Goal: Transaction & Acquisition: Purchase product/service

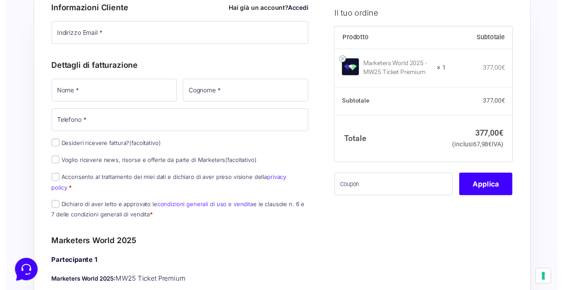
scroll to position [89, 0]
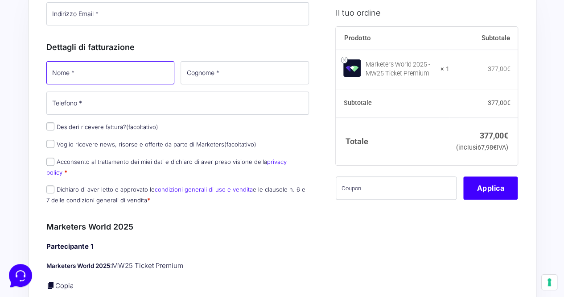
click at [104, 72] on input "Nome *" at bounding box center [110, 72] width 128 height 23
type input "[PERSON_NAME]"
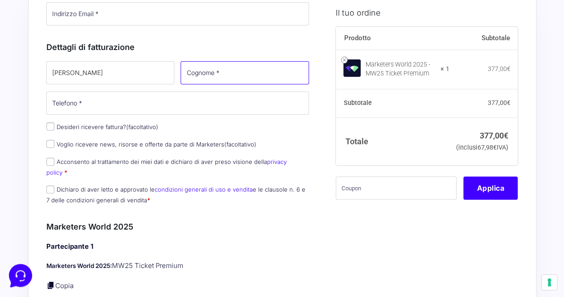
type input "Zecchino"
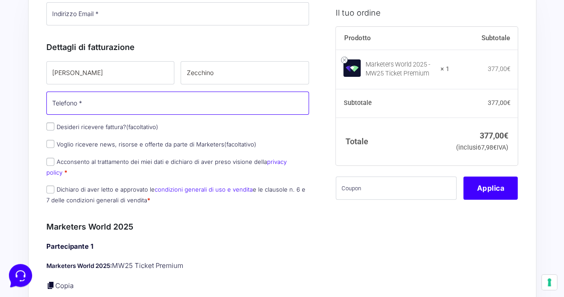
type input "[PHONE_NUMBER]"
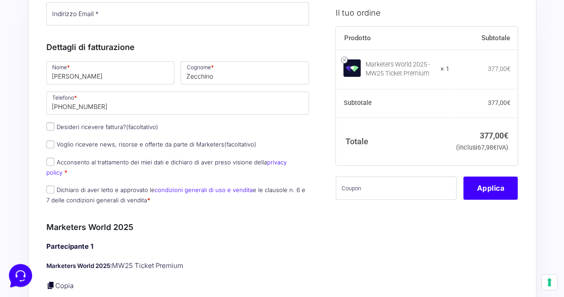
click at [51, 130] on p "Desideri ricevere fattura? (facoltativo)" at bounding box center [177, 126] width 269 height 13
click at [51, 128] on input "Desideri ricevere fattura? (facoltativo)" at bounding box center [50, 126] width 8 height 8
checkbox input "true"
select select "IT"
type input "0000000"
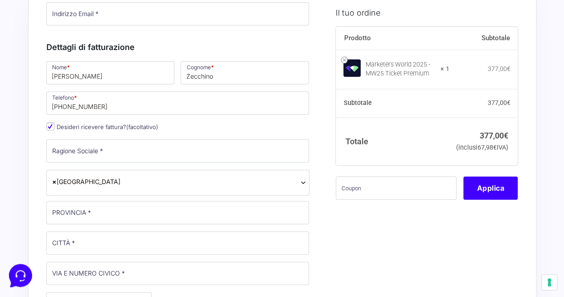
click at [132, 182] on span "× [GEOGRAPHIC_DATA]" at bounding box center [178, 181] width 252 height 9
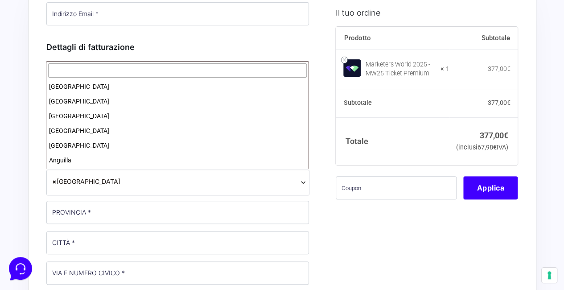
scroll to position [1693, 0]
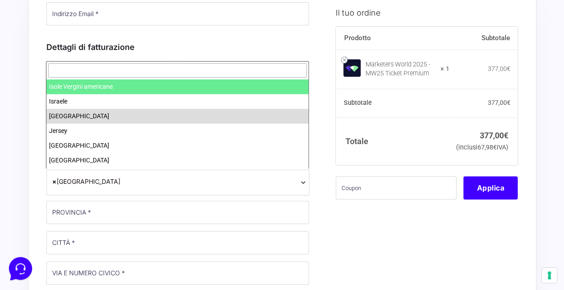
click at [99, 67] on input "text" at bounding box center [177, 70] width 259 height 15
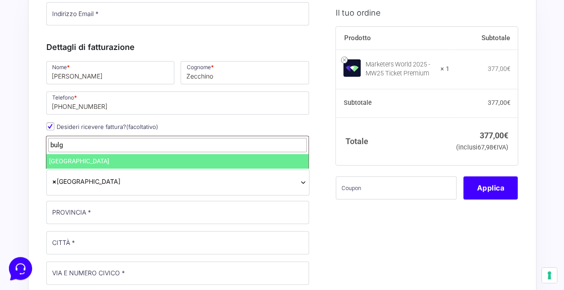
type input "bulg"
select select "BG"
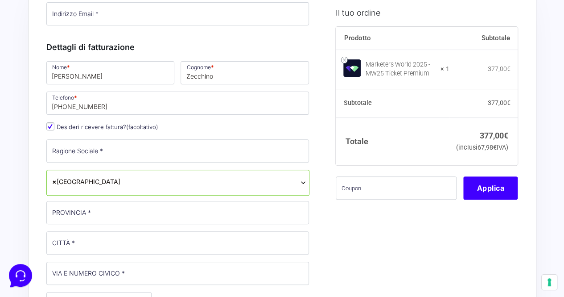
click at [65, 179] on span "× [GEOGRAPHIC_DATA]" at bounding box center [178, 181] width 252 height 9
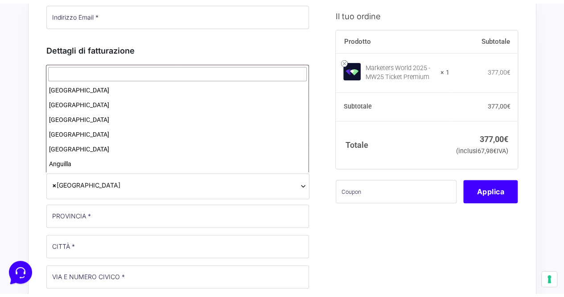
scroll to position [427, 0]
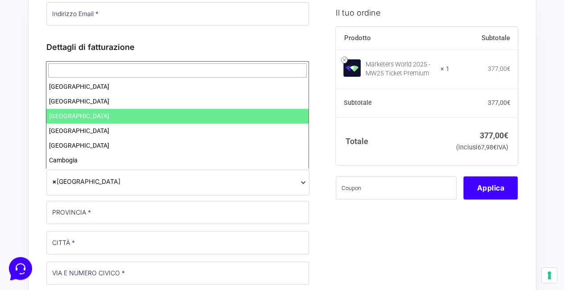
drag, startPoint x: 0, startPoint y: 179, endPoint x: 5, endPoint y: 179, distance: 4.9
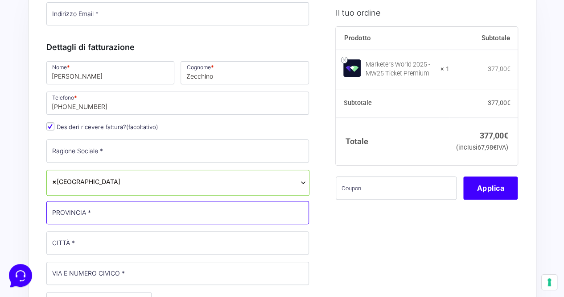
click at [71, 206] on input "PROVINCIA *" at bounding box center [177, 212] width 263 height 23
type input "Sofia"
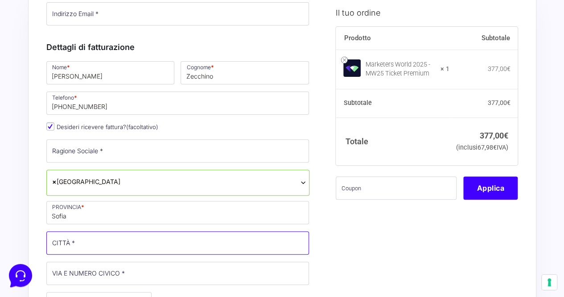
click at [66, 240] on input "CITTÀ *" at bounding box center [177, 242] width 263 height 23
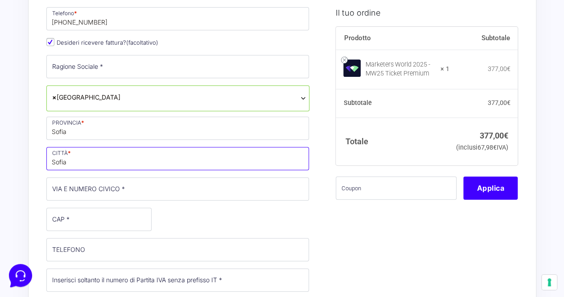
scroll to position [174, 0]
type input "Sofia"
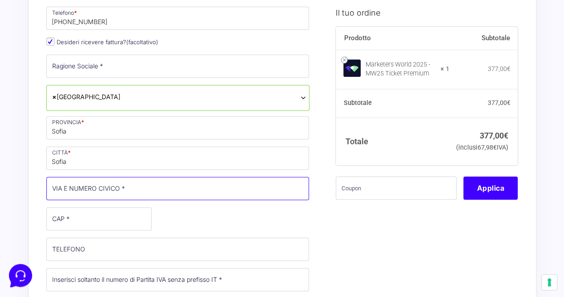
click at [91, 189] on input "VIA E NUMERO CIVICO *" at bounding box center [177, 188] width 263 height 23
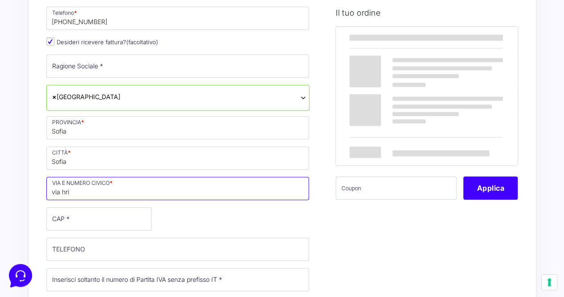
type input "via [PERSON_NAME] 171"
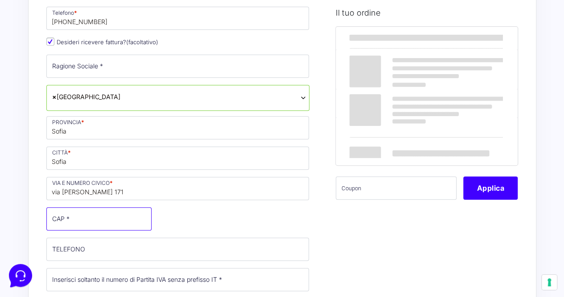
type input "1000"
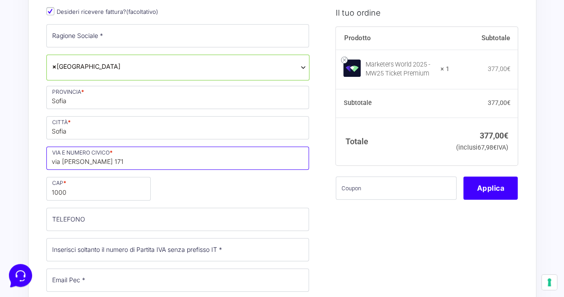
scroll to position [212, 0]
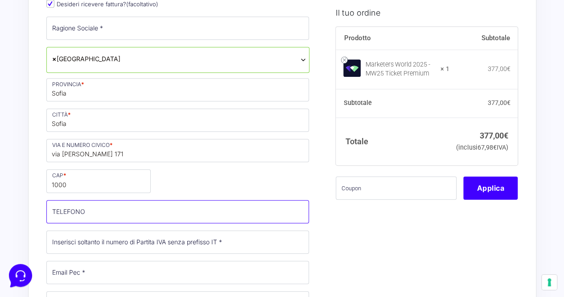
click at [68, 213] on input "TELEFONO (facoltativo)" at bounding box center [177, 211] width 263 height 23
type input "[PHONE_NUMBER]"
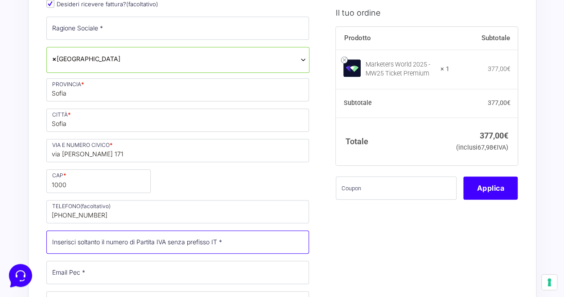
click at [86, 240] on input "Partita Iva *" at bounding box center [177, 241] width 263 height 23
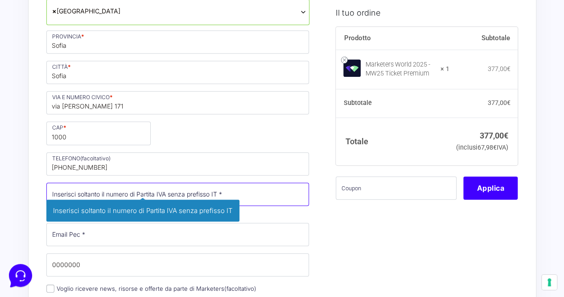
scroll to position [262, 0]
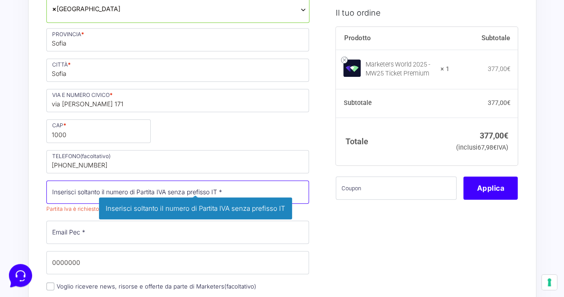
click at [58, 197] on input "Partita Iva *" at bounding box center [177, 191] width 263 height 23
paste input "BG206881490"
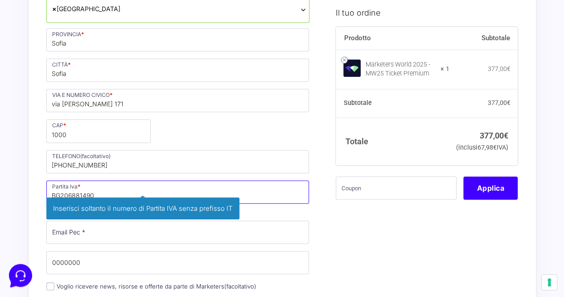
drag, startPoint x: 60, startPoint y: 192, endPoint x: 23, endPoint y: 197, distance: 36.9
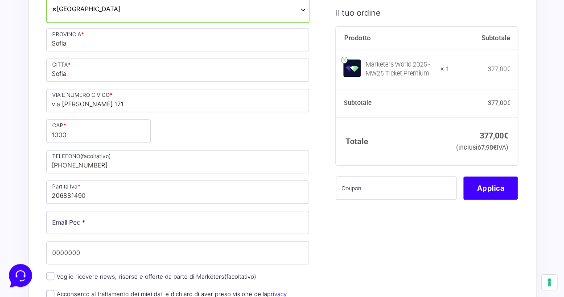
drag, startPoint x: 0, startPoint y: 176, endPoint x: 4, endPoint y: 186, distance: 9.9
click at [104, 171] on div "Nome * [PERSON_NAME] * Zecchino Telefono * [PHONE_NUMBER] Desideri ricevere fat…" at bounding box center [177, 115] width 269 height 456
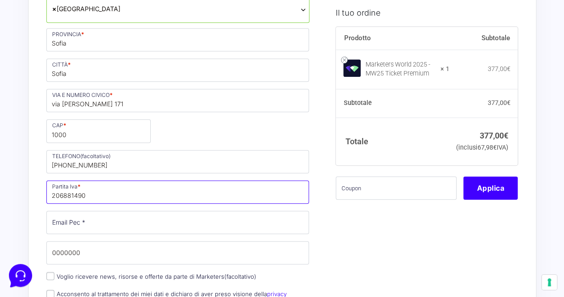
click at [82, 192] on input "206881490" at bounding box center [177, 191] width 263 height 23
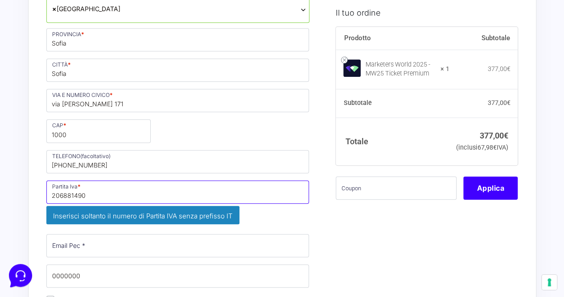
click at [82, 192] on input "206881490" at bounding box center [177, 191] width 263 height 23
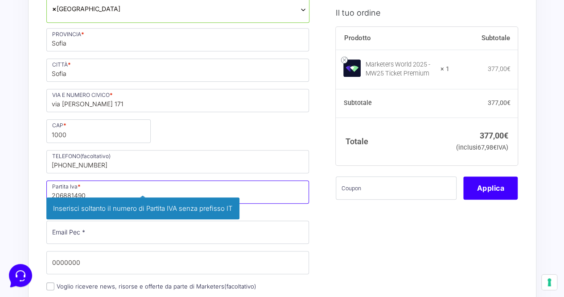
click at [82, 191] on input "206881490" at bounding box center [177, 191] width 263 height 23
paste input "BG"
type input "BG206881490"
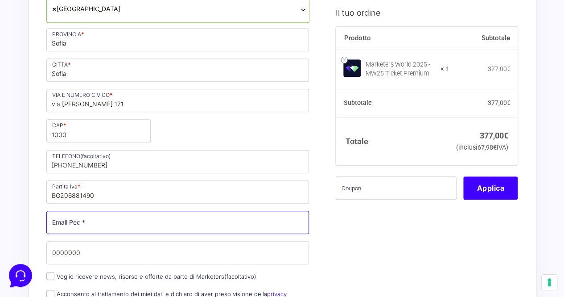
click at [68, 224] on input "Email Pec *" at bounding box center [177, 222] width 263 height 23
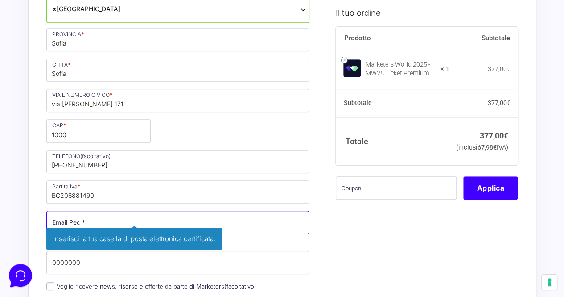
click at [102, 215] on input "Email Pec *" at bounding box center [177, 222] width 263 height 23
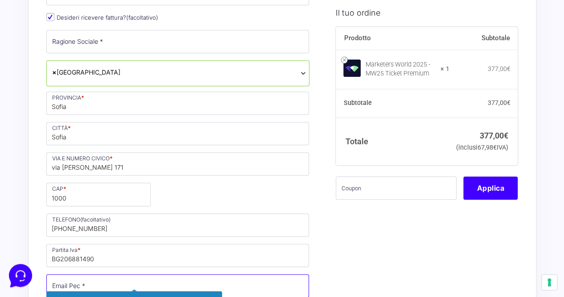
scroll to position [306, 0]
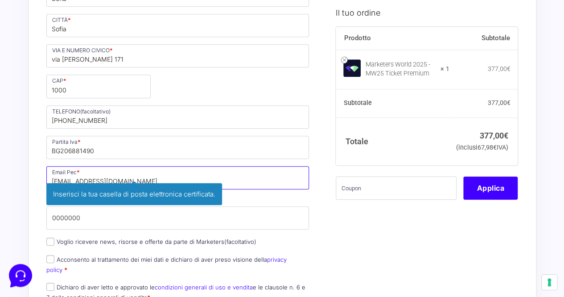
type input "[EMAIL_ADDRESS][DOMAIN_NAME]"
drag, startPoint x: 20, startPoint y: 240, endPoint x: 0, endPoint y: 257, distance: 26.6
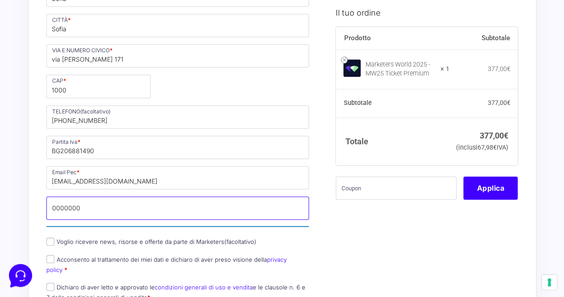
click at [114, 201] on input "0000000" at bounding box center [177, 207] width 263 height 23
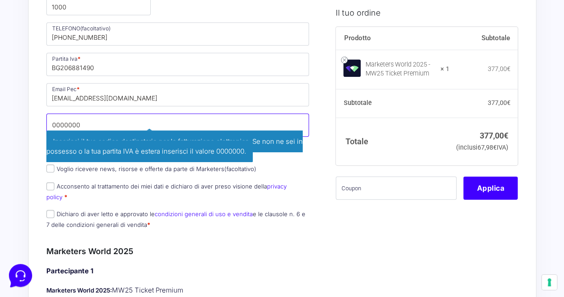
scroll to position [396, 0]
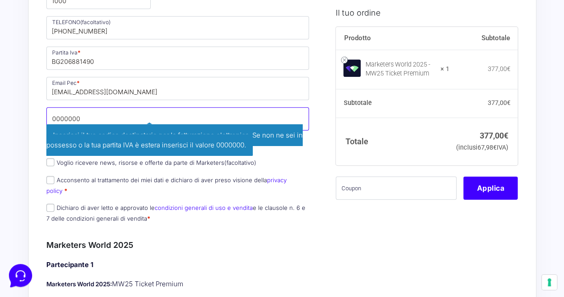
click at [151, 112] on input "0000000" at bounding box center [177, 118] width 263 height 23
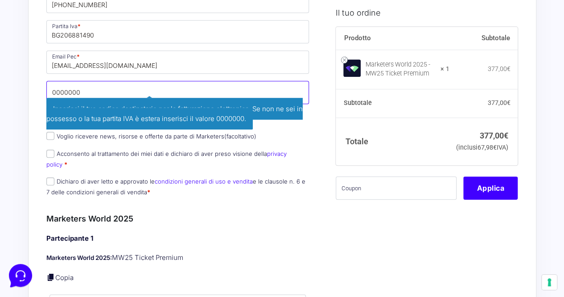
scroll to position [440, 0]
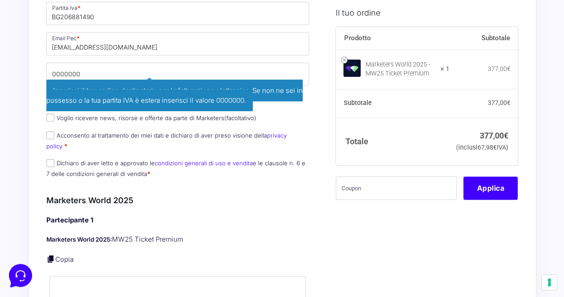
click at [23, 120] on div "Acquisti Protetti Reso Gratuito Pagamenti Flessibili Riepilogo Ordine 377,00 € …" at bounding box center [282, 225] width 564 height 1331
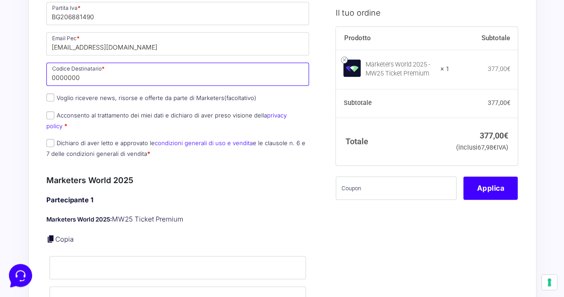
click at [89, 76] on input "0000000" at bounding box center [177, 73] width 263 height 23
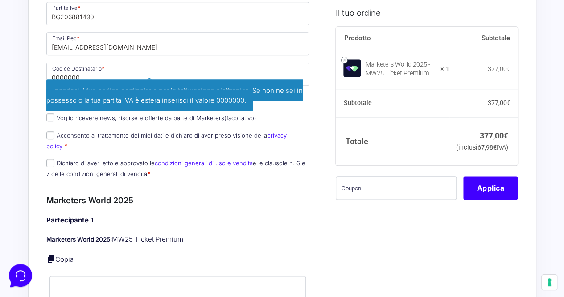
click at [120, 81] on span "Inserisci il tuo codice destinatario per la fatturazione elettronica. Se non ne…" at bounding box center [174, 95] width 257 height 32
click at [113, 83] on span "Inserisci il tuo codice destinatario per la fatturazione elettronica. Se non ne…" at bounding box center [174, 95] width 257 height 32
click at [112, 83] on span "Inserisci il tuo codice destinatario per la fatturazione elettronica. Se non ne…" at bounding box center [174, 95] width 257 height 32
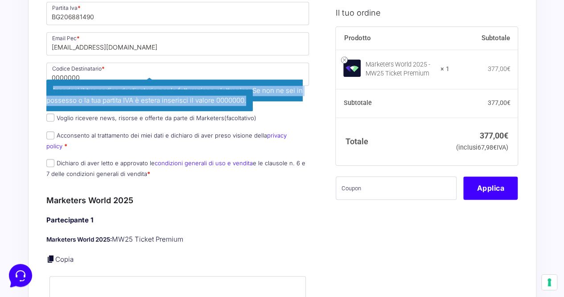
click at [112, 83] on span "Inserisci il tuo codice destinatario per la fatturazione elettronica. Se non ne…" at bounding box center [174, 95] width 257 height 32
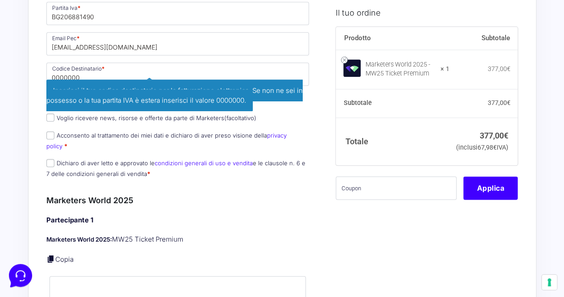
click at [0, 55] on div "Acquisti Protetti Reso Gratuito Pagamenti Flessibili Riepilogo Ordine 377,00 € …" at bounding box center [282, 225] width 564 height 1331
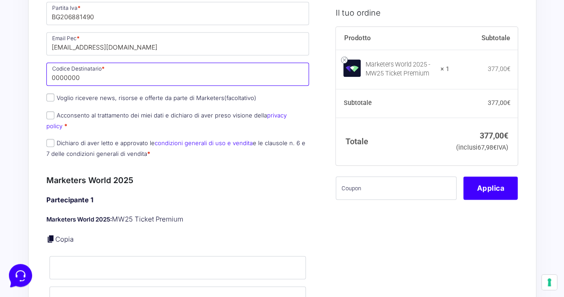
click at [145, 73] on input "0000000" at bounding box center [177, 73] width 263 height 23
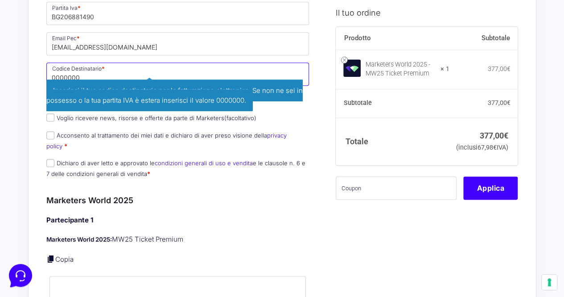
paste input "Inseris"
click at [149, 67] on input "Inseris" at bounding box center [177, 73] width 263 height 23
paste input "BG20688"
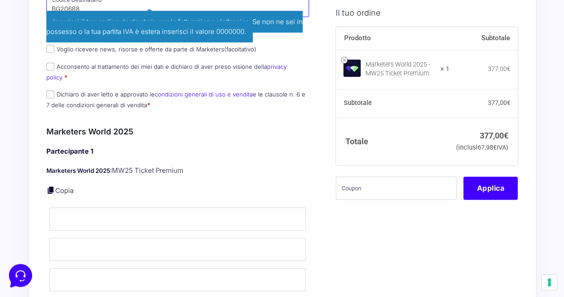
scroll to position [530, 0]
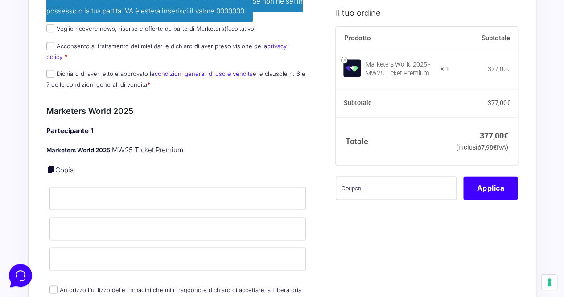
type input "BG20688"
click at [108, 168] on div "Partecipante 1 Marketers World 2025: MW25 Ticket Premium Copia Nome * Cognome *…" at bounding box center [177, 216] width 263 height 180
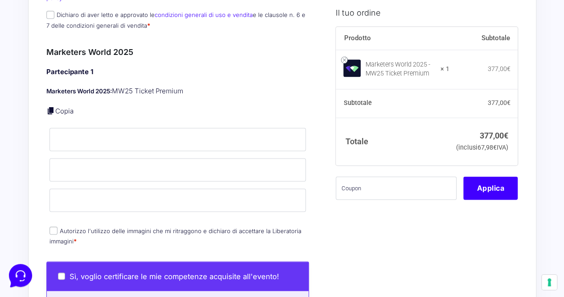
scroll to position [663, 0]
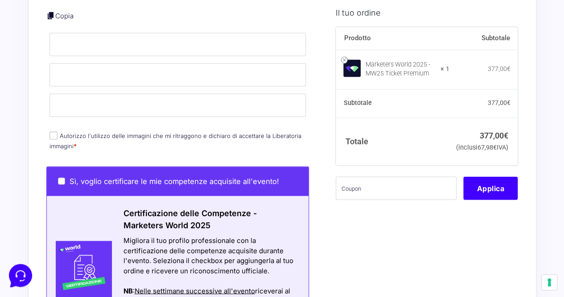
click at [58, 132] on label "Autorizzo l'utilizzo delle immagini che mi ritraggono e dichiaro di accettare l…" at bounding box center [176, 140] width 252 height 17
click at [58, 131] on input "Autorizzo l'utilizzo delle immagini che mi ritraggono e dichiaro di accettare l…" at bounding box center [54, 135] width 8 height 8
checkbox input "true"
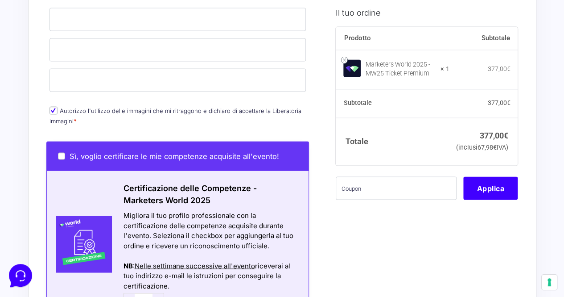
scroll to position [708, 0]
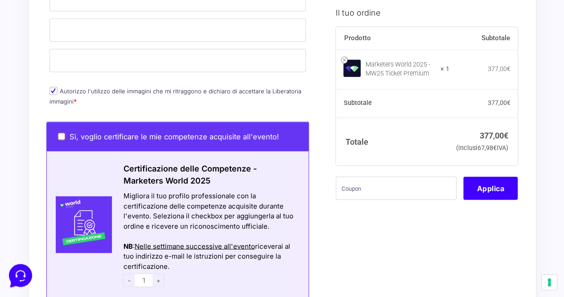
click at [60, 132] on input "Sì, voglio certificare le mie competenze acquisite all'evento!" at bounding box center [61, 135] width 7 height 7
checkbox input "true"
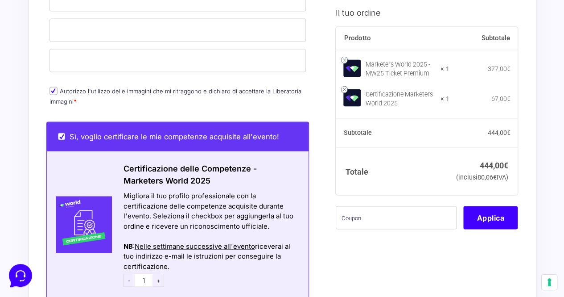
click at [65, 132] on label "Sì, voglio certificare le mie competenze acquisite all'evento!" at bounding box center [168, 136] width 221 height 9
click at [65, 132] on input "Sì, voglio certificare le mie competenze acquisite all'evento!" at bounding box center [61, 135] width 7 height 7
checkbox input "false"
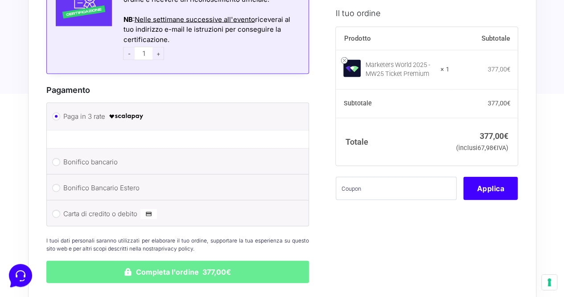
scroll to position [976, 0]
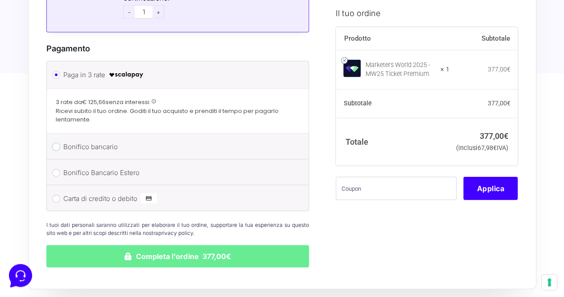
click at [54, 143] on input "Bonifico bancario" at bounding box center [56, 147] width 8 height 8
radio input "true"
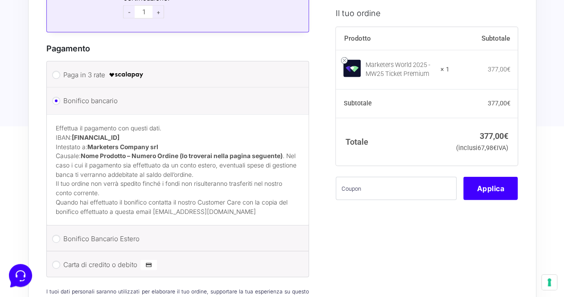
click at [75, 68] on label "Paga in 3 rate" at bounding box center [176, 74] width 226 height 13
click at [60, 71] on input "Paga in 3 rate" at bounding box center [56, 75] width 8 height 8
radio input "true"
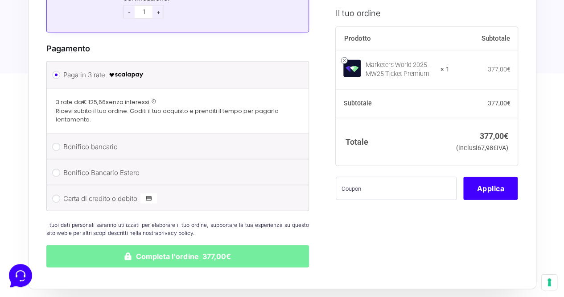
click at [147, 245] on button "Completa l'ordine 377,00€" at bounding box center [177, 256] width 263 height 22
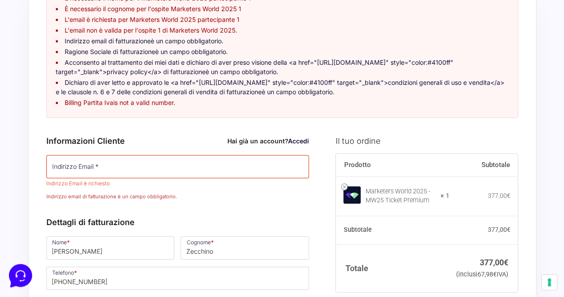
scroll to position [16, 0]
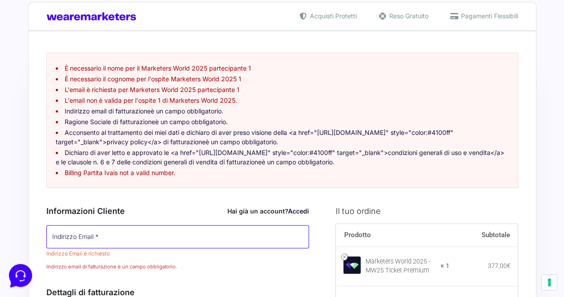
click at [128, 243] on input "Indirizzo Email *" at bounding box center [177, 236] width 263 height 23
click at [119, 246] on input "Indirizzo Email *" at bounding box center [177, 236] width 263 height 23
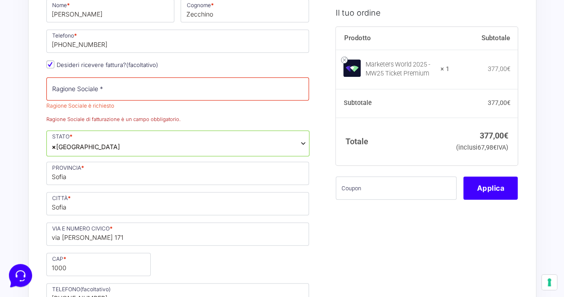
type input "[DOMAIN_NAME][EMAIL_ADDRESS][DOMAIN_NAME]"
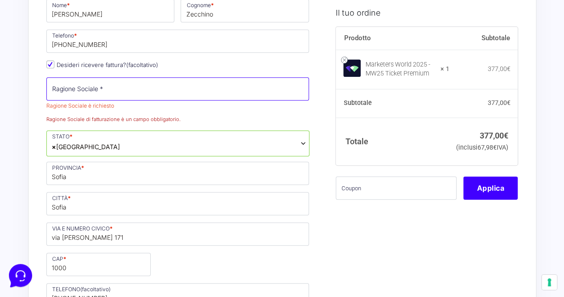
click at [104, 89] on input "Ragione Sociale *" at bounding box center [177, 88] width 263 height 23
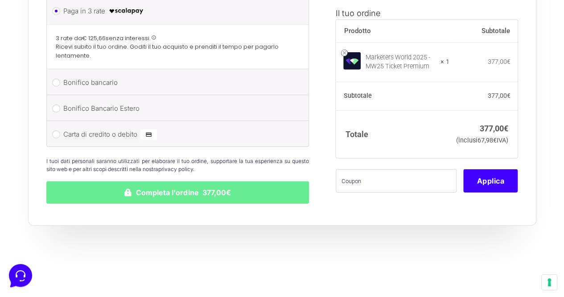
scroll to position [1328, 0]
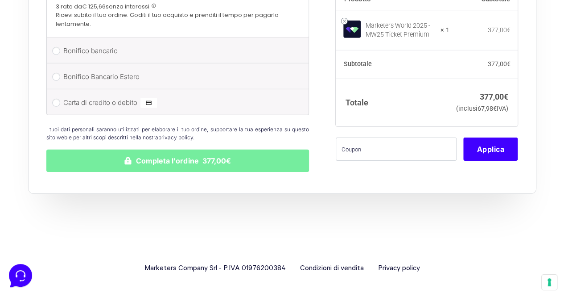
type input "Good Company LTD"
click at [253, 157] on button "Completa l'ordine 377,00€" at bounding box center [177, 160] width 263 height 22
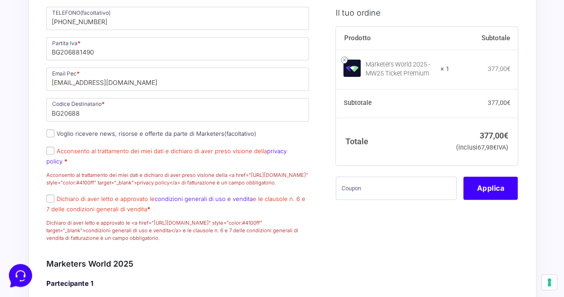
scroll to position [551, 0]
click at [52, 153] on input "Acconsento al trattamento dei miei dati e dichiaro di aver preso visione della …" at bounding box center [50, 149] width 8 height 8
checkbox input "true"
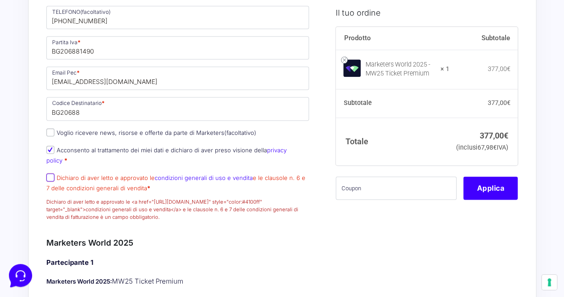
click at [54, 173] on input "Dichiaro di aver letto e approvato le condizioni generali di uso e vendita e le…" at bounding box center [50, 177] width 8 height 8
checkbox input "true"
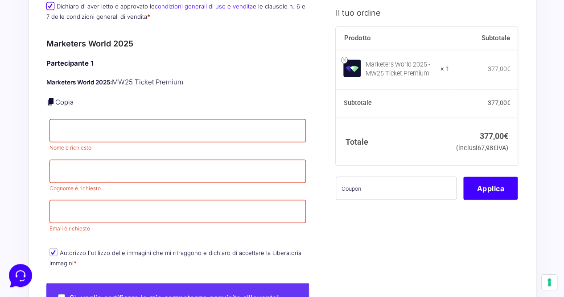
scroll to position [730, 0]
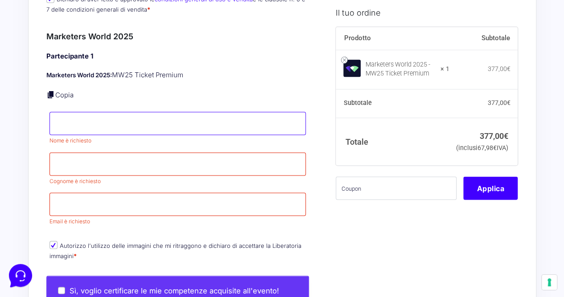
click at [105, 115] on input "Nome *" at bounding box center [178, 123] width 257 height 23
type input "[PERSON_NAME]"
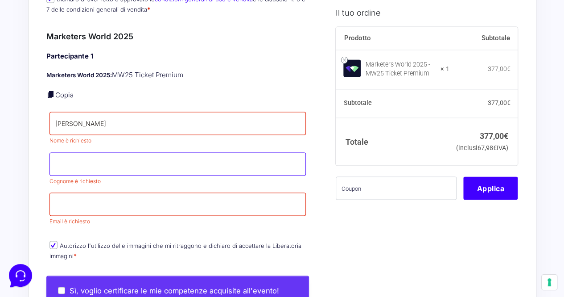
type input "Zecchino"
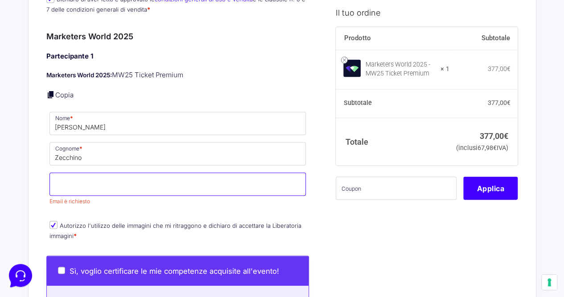
click at [74, 183] on input "Email *" at bounding box center [178, 183] width 257 height 23
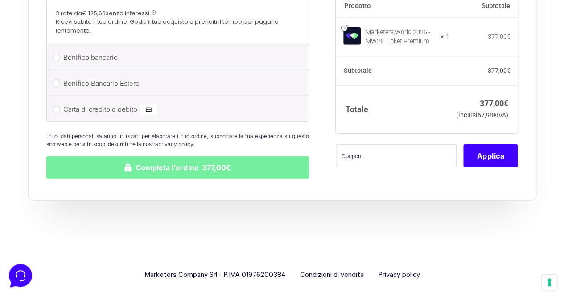
type input "[DOMAIN_NAME][EMAIL_ADDRESS][DOMAIN_NAME]"
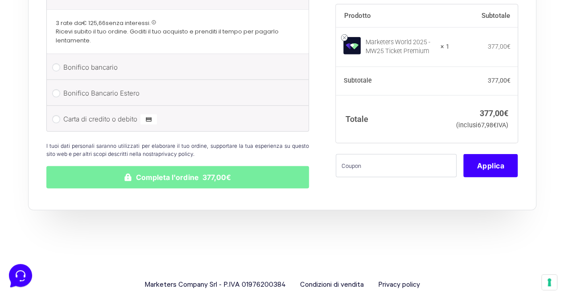
click at [149, 166] on button "Completa l'ordine 377,00€" at bounding box center [177, 177] width 263 height 22
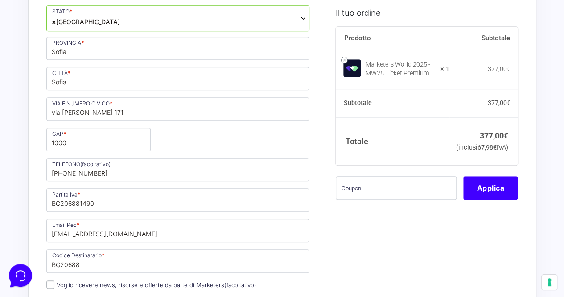
scroll to position [316, 0]
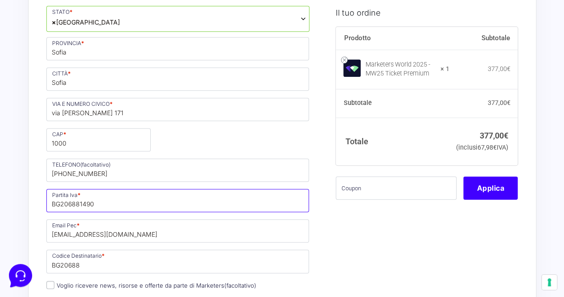
click at [102, 198] on input "BG206881490" at bounding box center [177, 200] width 263 height 23
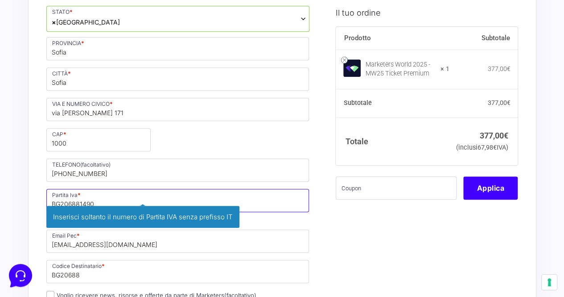
drag, startPoint x: 62, startPoint y: 197, endPoint x: 52, endPoint y: 199, distance: 9.5
click at [52, 199] on input "BG206881490" at bounding box center [177, 200] width 263 height 23
click at [60, 197] on input "BG206881490" at bounding box center [177, 200] width 263 height 23
drag, startPoint x: 60, startPoint y: 199, endPoint x: 12, endPoint y: 208, distance: 49.2
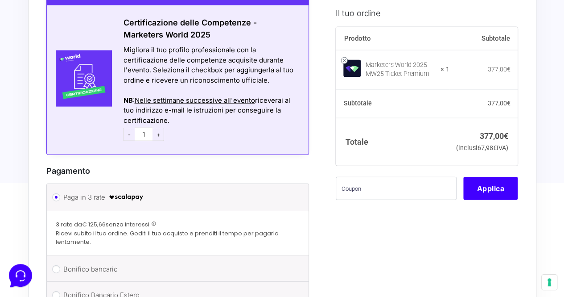
scroll to position [1119, 0]
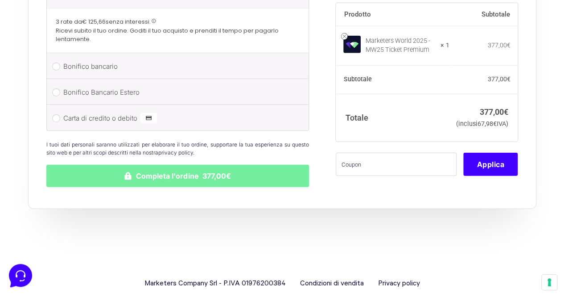
click at [236, 165] on button "Completa l'ordine 377,00€" at bounding box center [177, 176] width 263 height 22
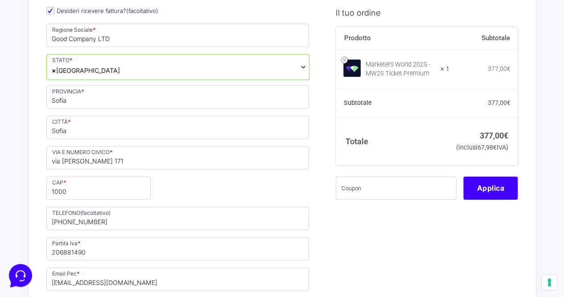
scroll to position [328, 0]
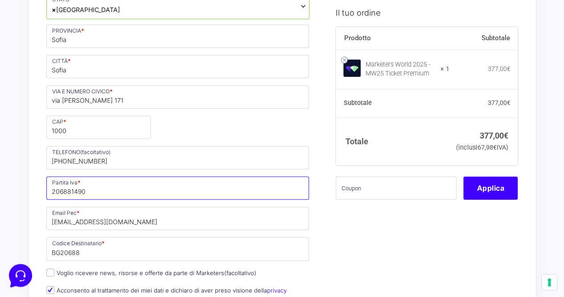
click at [52, 194] on input "206881490" at bounding box center [177, 187] width 263 height 23
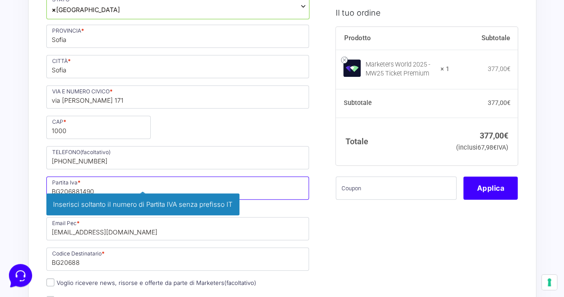
click at [54, 187] on input "BG206881490" at bounding box center [177, 187] width 263 height 23
type input "BG206881490"
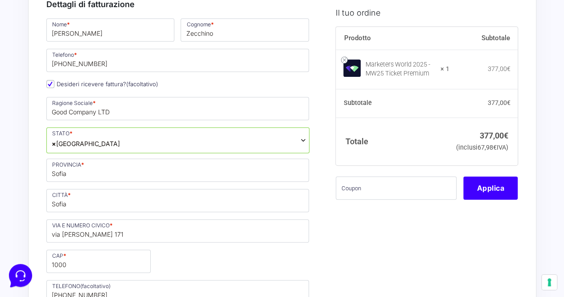
scroll to position [1119, 0]
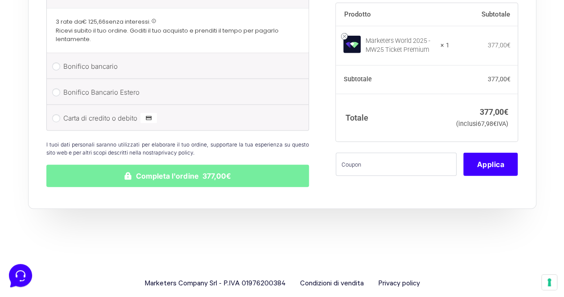
click at [207, 165] on button "Completa l'ordine 377,00€" at bounding box center [177, 176] width 263 height 22
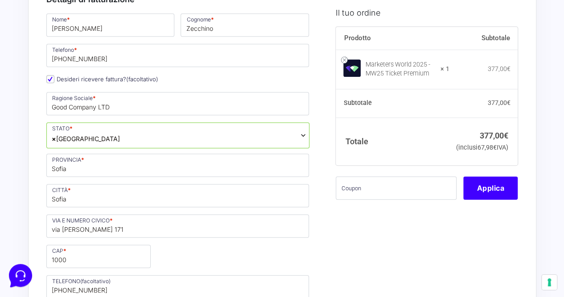
scroll to position [239, 0]
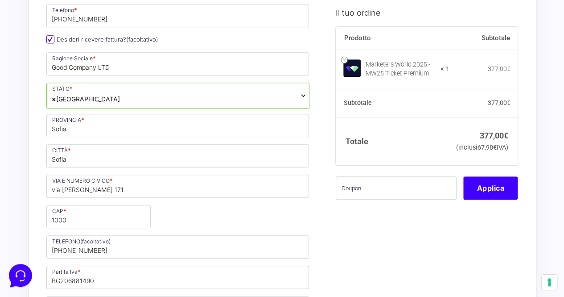
click at [45, 41] on p "Desideri ricevere fattura? (facoltativo)" at bounding box center [177, 39] width 269 height 13
click at [53, 39] on input "Desideri ricevere fattura? (facoltativo)" at bounding box center [50, 39] width 8 height 8
checkbox input "false"
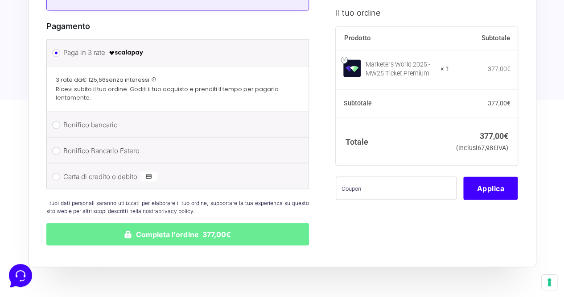
scroll to position [755, 0]
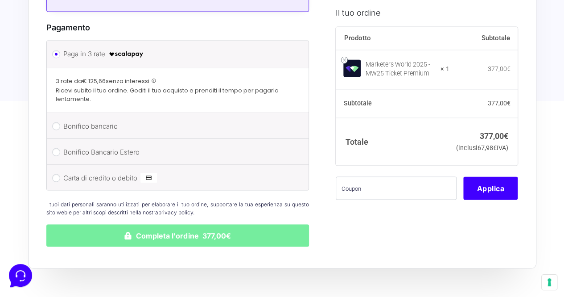
click at [263, 232] on button "Completa l'ordine 377,00€" at bounding box center [177, 235] width 263 height 22
